Goal: Task Accomplishment & Management: Complete application form

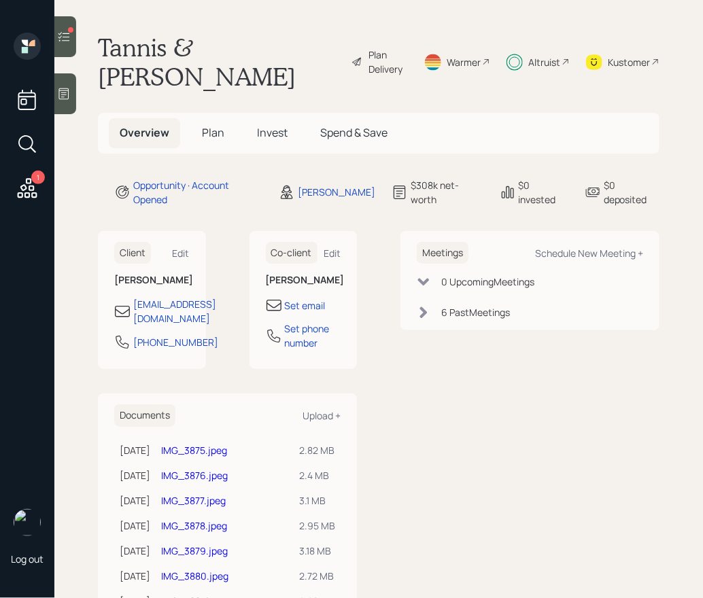
click at [200, 118] on h5 "Plan" at bounding box center [213, 132] width 44 height 29
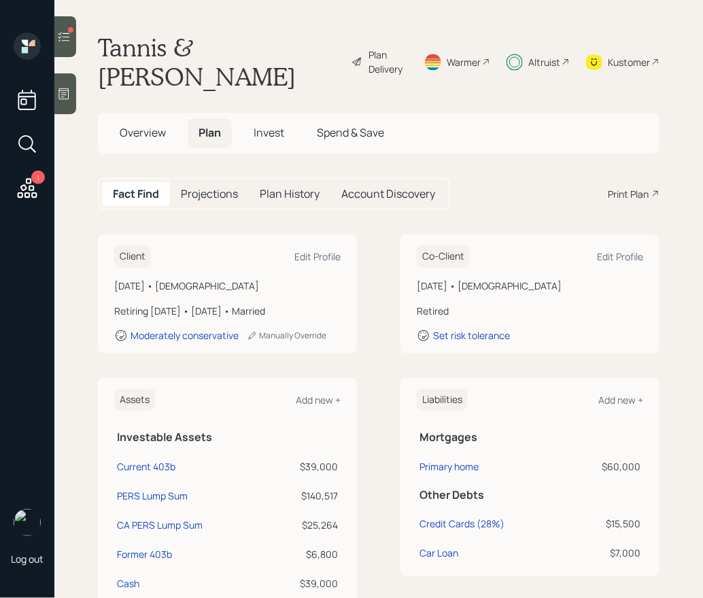
click at [406, 182] on div "Account Discovery" at bounding box center [388, 194] width 116 height 24
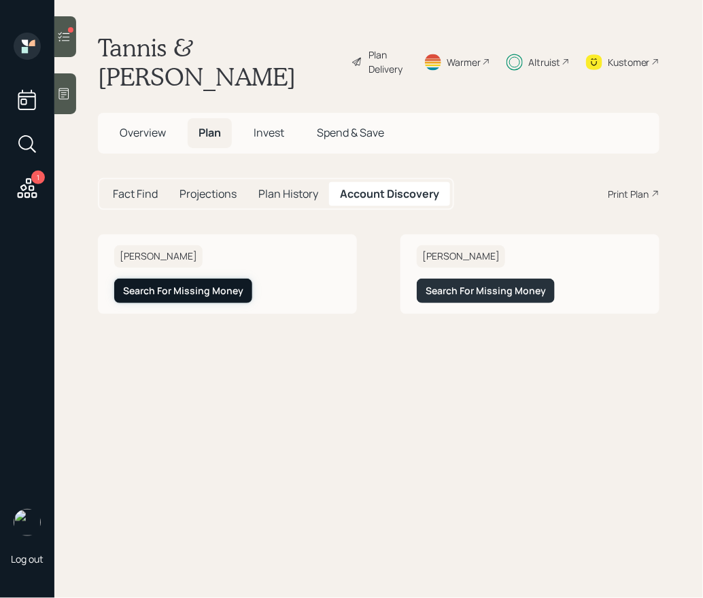
click at [167, 284] on div "Search For Missing Money" at bounding box center [183, 291] width 120 height 14
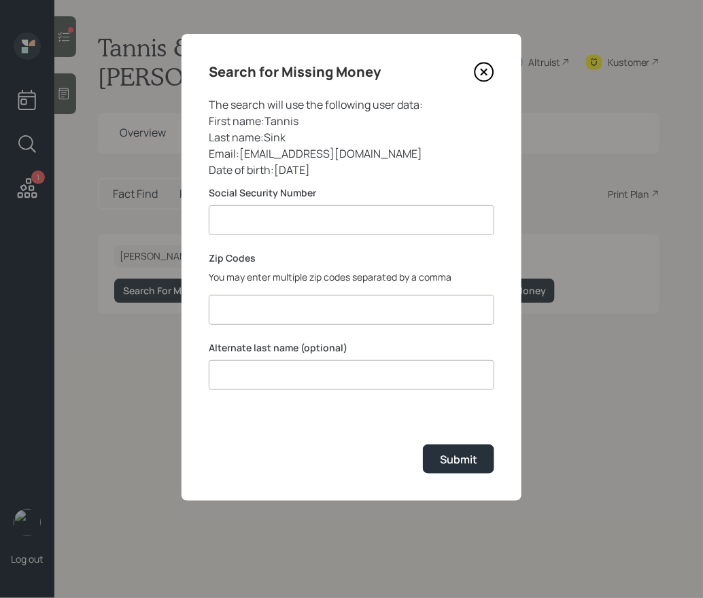
click at [481, 71] on icon at bounding box center [484, 72] width 20 height 20
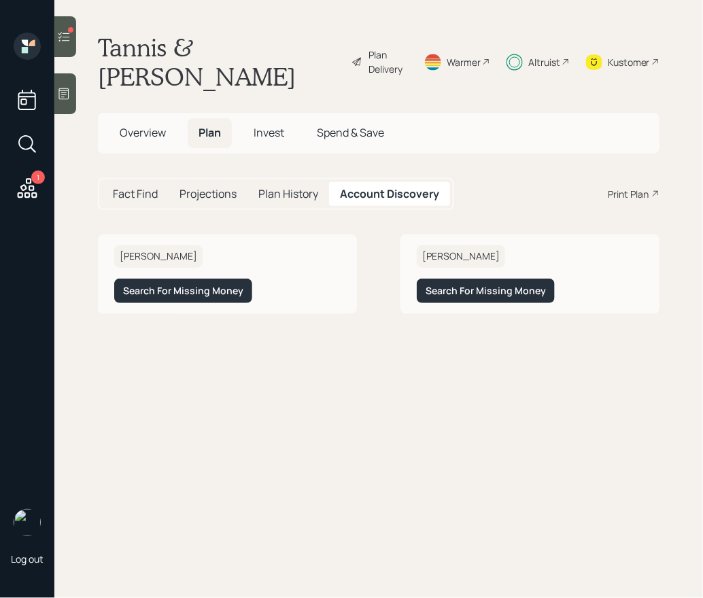
click at [542, 55] on div "Altruist" at bounding box center [544, 62] width 32 height 14
click at [165, 284] on div "Search For Missing Money" at bounding box center [183, 291] width 120 height 14
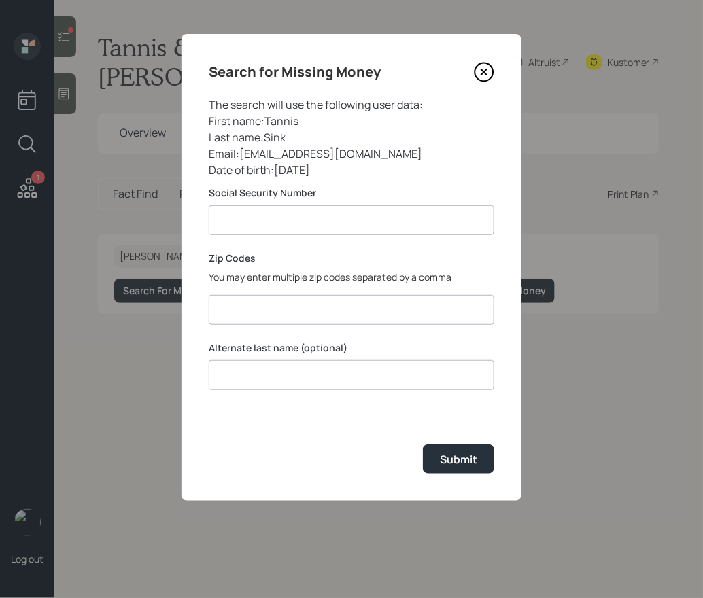
click at [300, 209] on input at bounding box center [351, 220] width 285 height 30
paste input "*******"
type input "**********"
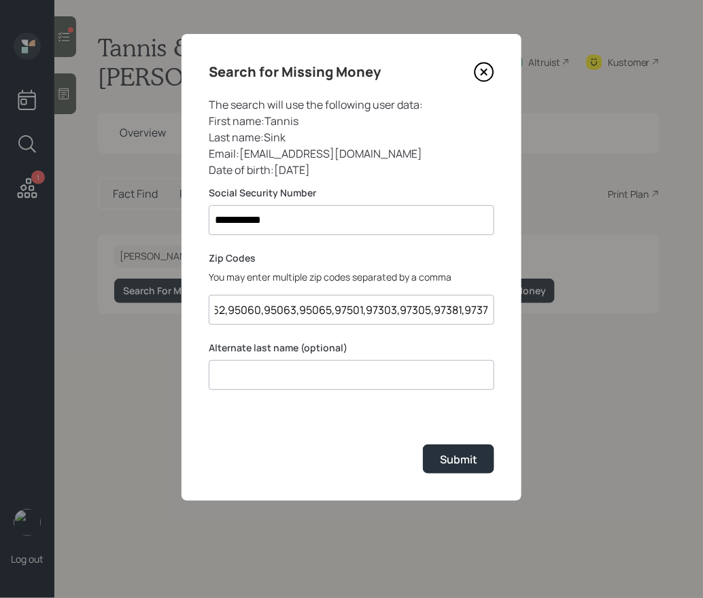
scroll to position [0, 29]
type input "95062,95060,95063,95065,97501,97303,97305,97381,97375"
click at [311, 353] on label "Alternate last name (optional)" at bounding box center [351, 348] width 285 height 14
click at [296, 378] on input at bounding box center [351, 375] width 285 height 30
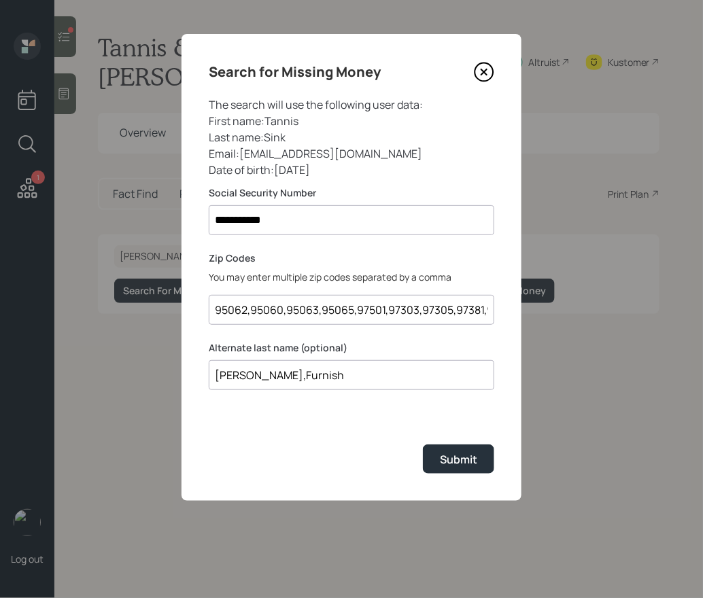
type input "[PERSON_NAME],Furnish"
click at [299, 348] on label "Alternate last name (optional)" at bounding box center [351, 348] width 285 height 14
click at [281, 313] on input "95062,95060,95063,95065,97501,97303,97305,97381,97375" at bounding box center [351, 310] width 285 height 30
click at [449, 460] on div "Submit" at bounding box center [458, 459] width 37 height 15
